Goal: Answer question/provide support: Share knowledge or assist other users

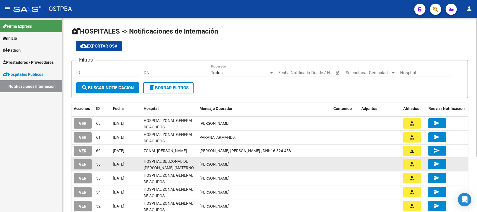
click at [79, 167] on button "VER" at bounding box center [83, 164] width 18 height 10
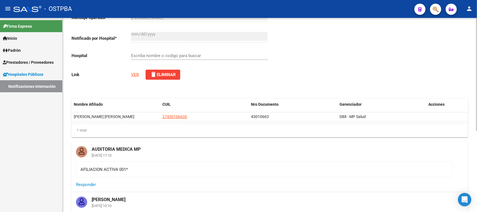
type input "HOSPITAL SUBZONAL DE SAN FRANCISCO SOLANO (MATERNO INFANTIL DR. EDUARDO OLLER)"
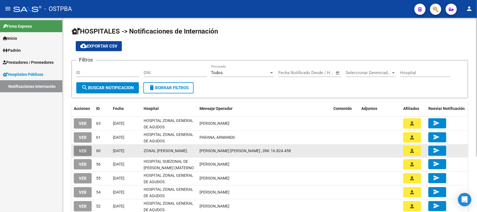
click at [87, 154] on button "VER" at bounding box center [83, 151] width 18 height 10
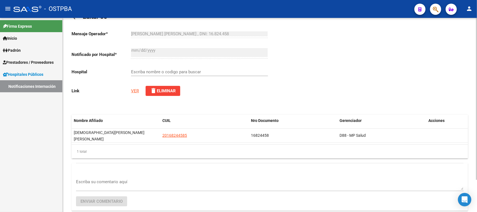
scroll to position [35, 0]
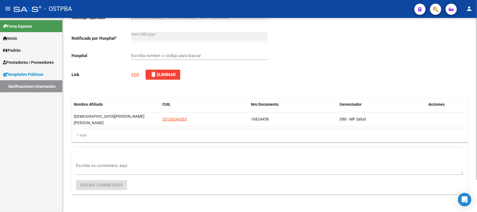
type input "ZONAL [PERSON_NAME]."
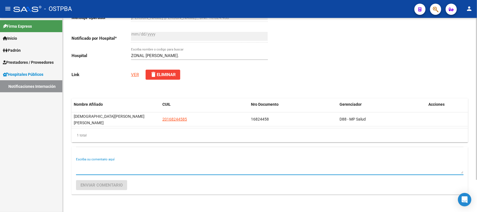
click at [132, 163] on textarea "Escriba su comentario aquí" at bounding box center [270, 168] width 388 height 11
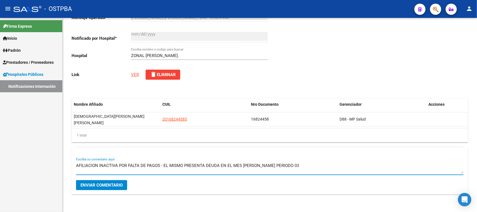
type textarea "AFILIACION INACTIVA POR FALTA DE PAGOS - EL MISMO PRESENTA DEUDA EN EL MES DE M…"
click at [110, 183] on span "Enviar comentario" at bounding box center [102, 185] width 42 height 5
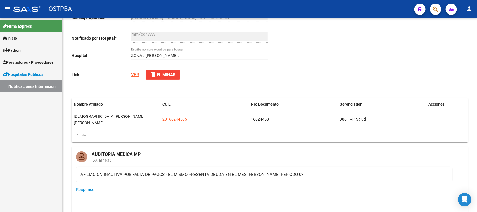
click at [39, 84] on link "Notificaciones Internación" at bounding box center [31, 86] width 62 height 12
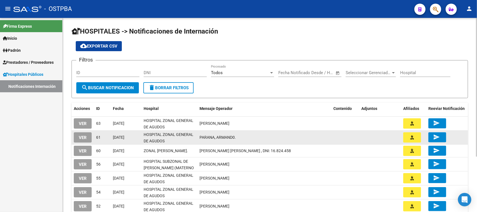
click at [84, 139] on button "VER" at bounding box center [83, 137] width 18 height 10
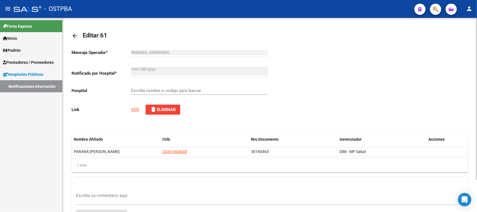
type input "HOSPITAL ZONAL GENERAL DE AGUDOS [PERSON_NAME]"
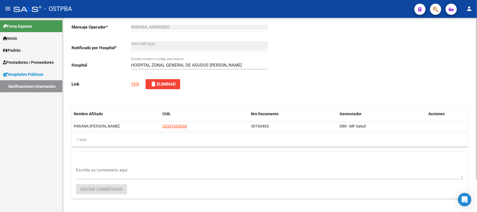
scroll to position [35, 0]
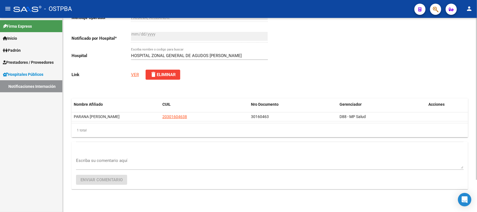
click at [110, 160] on textarea "Escriba su comentario aquí" at bounding box center [270, 162] width 388 height 11
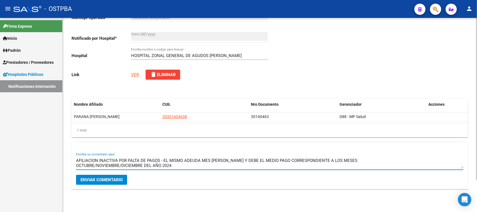
type textarea "AFILIACION INACTIVA POR FALTA DE PAGOS - EL MISMO ADEUDA MES DE MARZO Y DEBE EL…"
click at [111, 178] on span "Enviar comentario" at bounding box center [102, 179] width 42 height 5
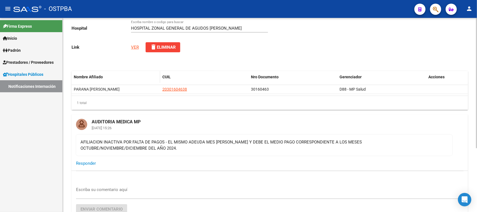
scroll to position [96, 0]
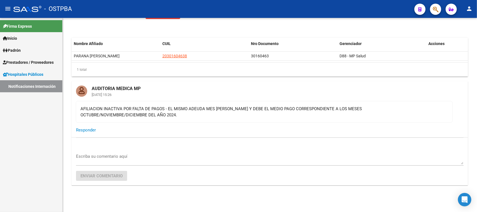
click at [52, 86] on link "Notificaciones Internación" at bounding box center [31, 86] width 62 height 12
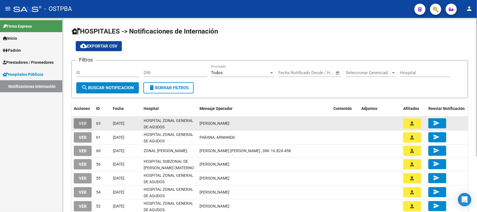
click at [89, 124] on button "VER" at bounding box center [83, 123] width 18 height 10
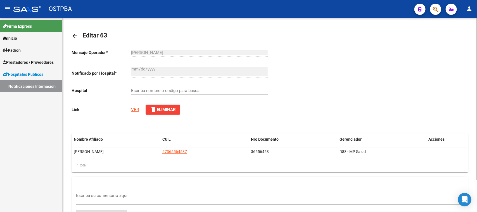
type input "HOSPITAL ZONAL GENERAL DE AGUDOS DR. LUCIO V. MELENDEZ"
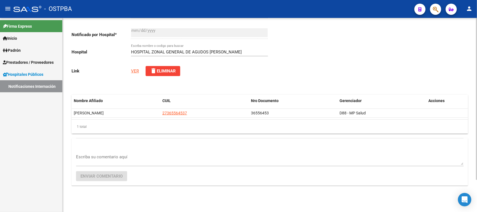
click at [136, 71] on link "VER" at bounding box center [135, 71] width 8 height 5
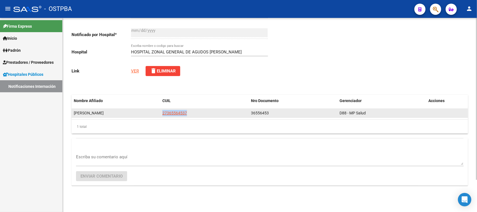
drag, startPoint x: 160, startPoint y: 112, endPoint x: 189, endPoint y: 113, distance: 28.8
click at [189, 113] on datatable-body-cell "27365564537" at bounding box center [204, 113] width 89 height 9
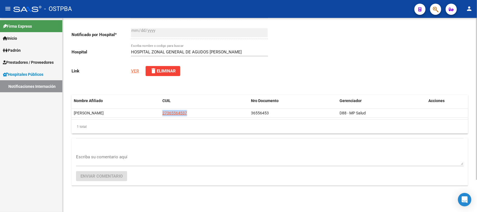
copy span "27365564537"
click at [133, 69] on link "VER" at bounding box center [135, 71] width 8 height 5
copy span "27365564537"
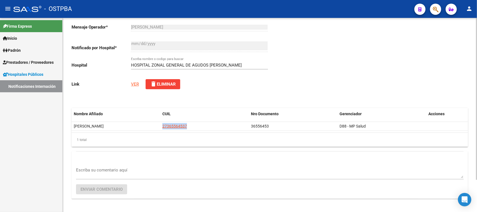
scroll to position [35, 0]
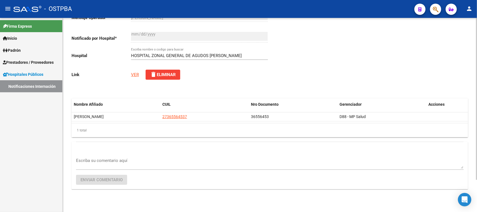
click at [119, 161] on textarea "Escriba su comentario aquí" at bounding box center [270, 162] width 388 height 11
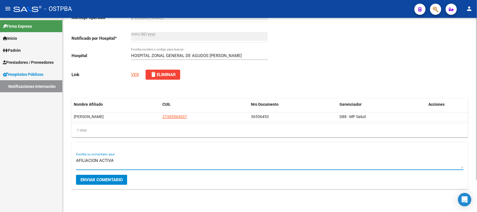
type textarea "AFILIACION ACTIVA"
click at [112, 182] on button "Enviar comentario" at bounding box center [101, 180] width 51 height 10
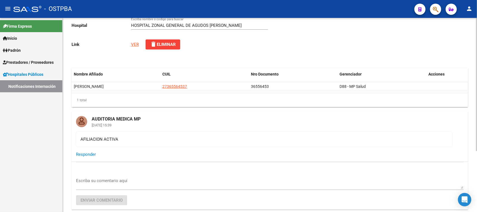
scroll to position [90, 0]
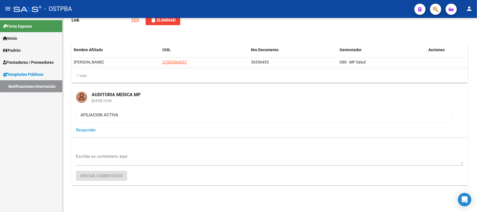
click at [22, 86] on link "Notificaciones Internación" at bounding box center [31, 86] width 62 height 12
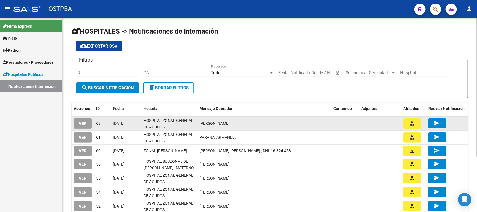
click at [79, 123] on span "VER" at bounding box center [83, 123] width 8 height 5
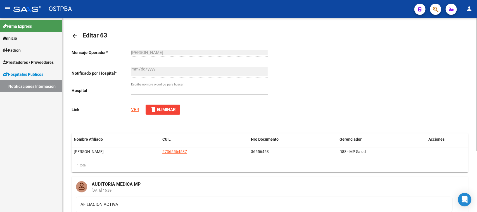
type input "HOSPITAL ZONAL GENERAL DE AGUDOS DR. LUCIO V. MELENDEZ"
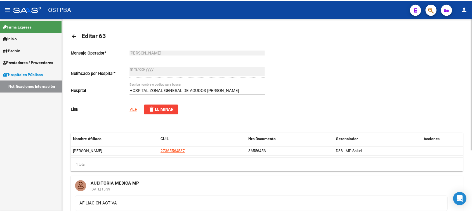
scroll to position [70, 0]
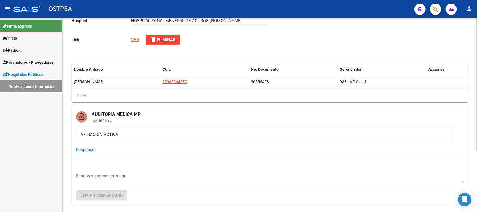
click at [133, 36] on div "Mensaje Operador * SANABRIA YAMILA Ingresar el texto Notificado por Hospital * …" at bounding box center [171, 12] width 199 height 75
click at [133, 39] on link "VER" at bounding box center [135, 39] width 8 height 5
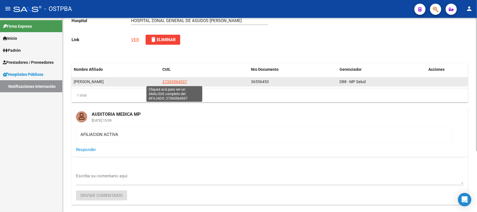
click at [167, 82] on span "27365564537" at bounding box center [175, 81] width 25 height 4
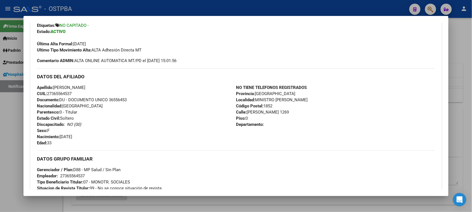
scroll to position [210, 0]
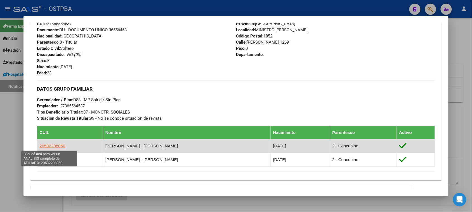
click at [44, 144] on span "20532208050" at bounding box center [52, 145] width 26 height 5
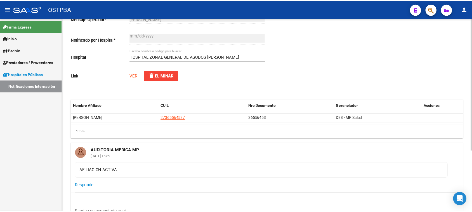
scroll to position [70, 0]
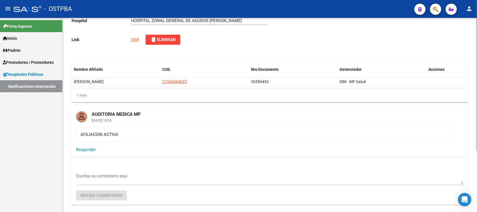
click at [169, 76] on datatable-header "Nombre Afiliado CUIL Nro Documento Gerenciador Acciones" at bounding box center [270, 70] width 397 height 14
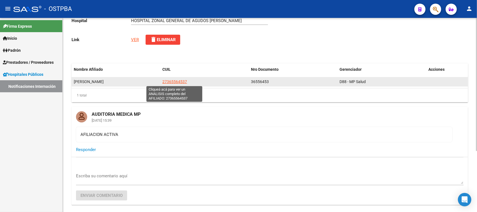
click at [169, 80] on span "27365564537" at bounding box center [175, 81] width 25 height 4
type textarea "27365564537"
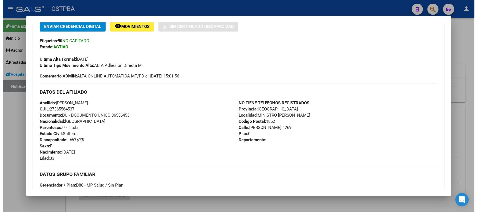
scroll to position [140, 0]
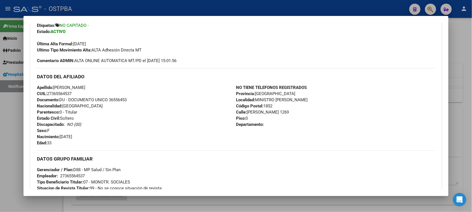
click at [367, 60] on div "Enviar Credencial Digital remove_red_eye Movimientos Sin Certificado Discapacid…" at bounding box center [236, 35] width 398 height 58
click at [452, 36] on div at bounding box center [236, 106] width 472 height 212
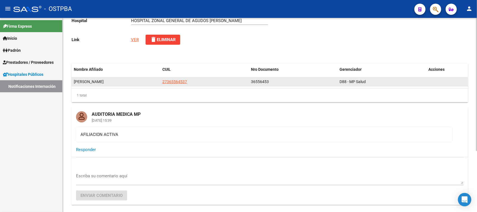
scroll to position [0, 0]
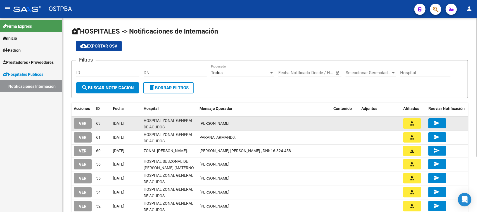
click at [83, 123] on span "VER" at bounding box center [83, 123] width 8 height 5
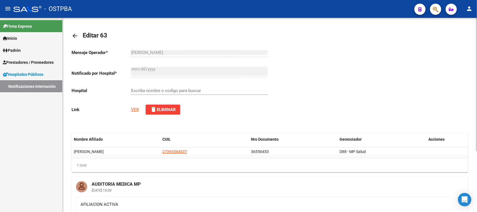
type input "HOSPITAL ZONAL GENERAL DE AGUDOS [PERSON_NAME]"
click at [42, 83] on link "Notificaciones Internación" at bounding box center [31, 86] width 62 height 12
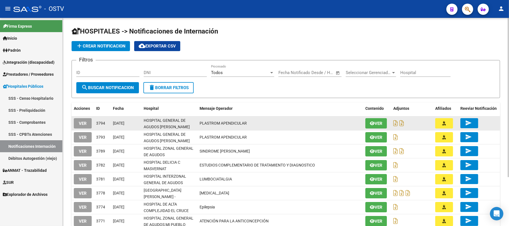
click at [83, 124] on span "VER" at bounding box center [83, 123] width 8 height 5
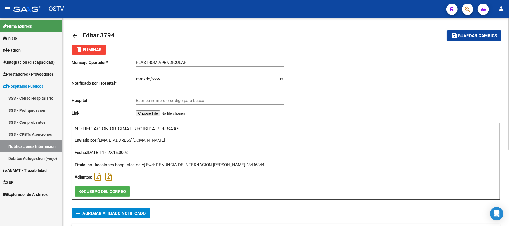
type input "HOSPITAL GENERAL DE AGUDOS [PERSON_NAME]"
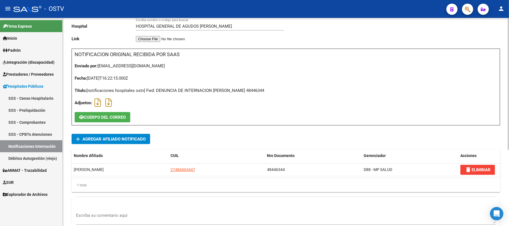
scroll to position [120, 0]
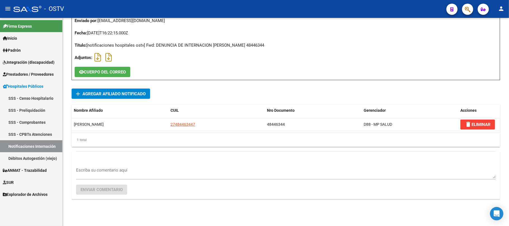
click at [40, 149] on link "Notificaciones Internación" at bounding box center [31, 146] width 62 height 12
